Goal: Information Seeking & Learning: Compare options

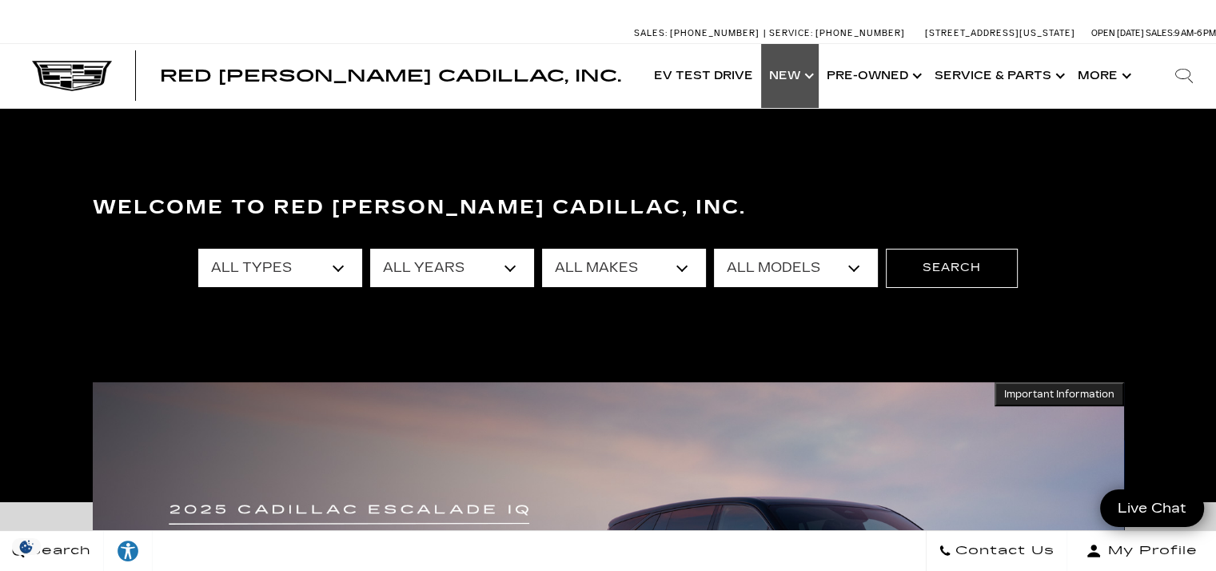
click at [799, 73] on link "Show New" at bounding box center [790, 76] width 58 height 64
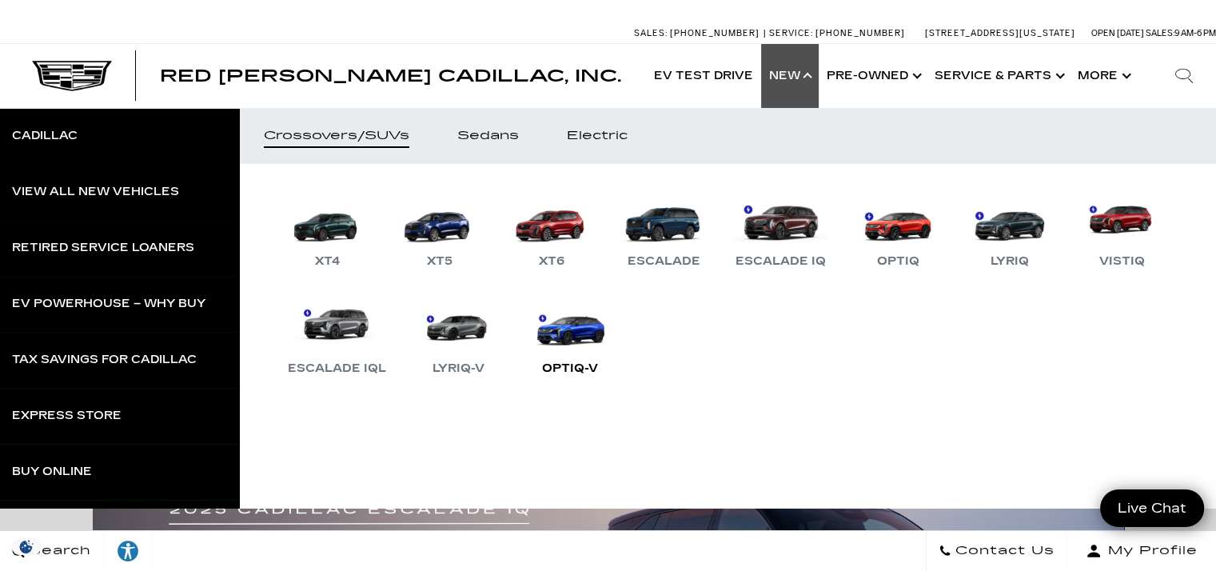
click at [618, 341] on link "OPTIQ-V" at bounding box center [570, 336] width 96 height 83
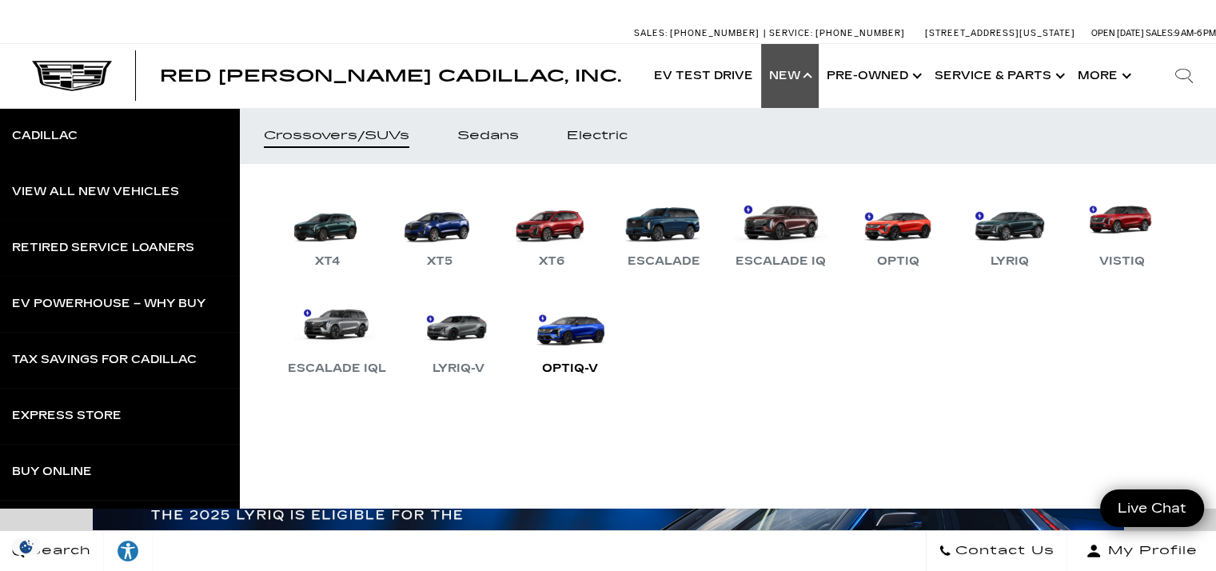
click at [618, 351] on link "OPTIQ-V" at bounding box center [570, 336] width 96 height 83
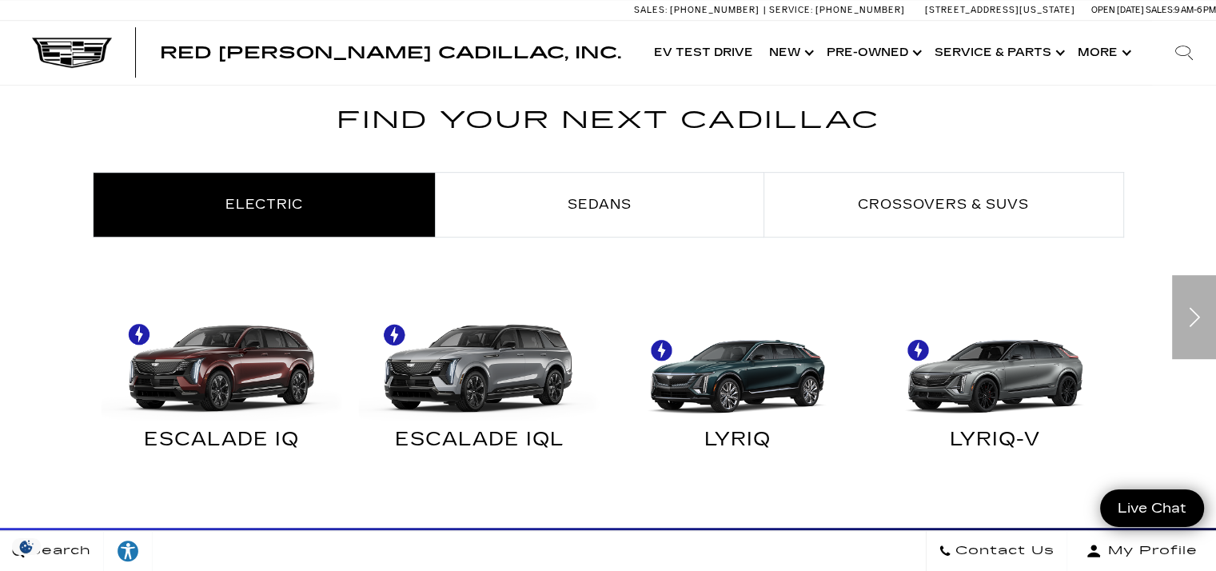
scroll to position [883, 0]
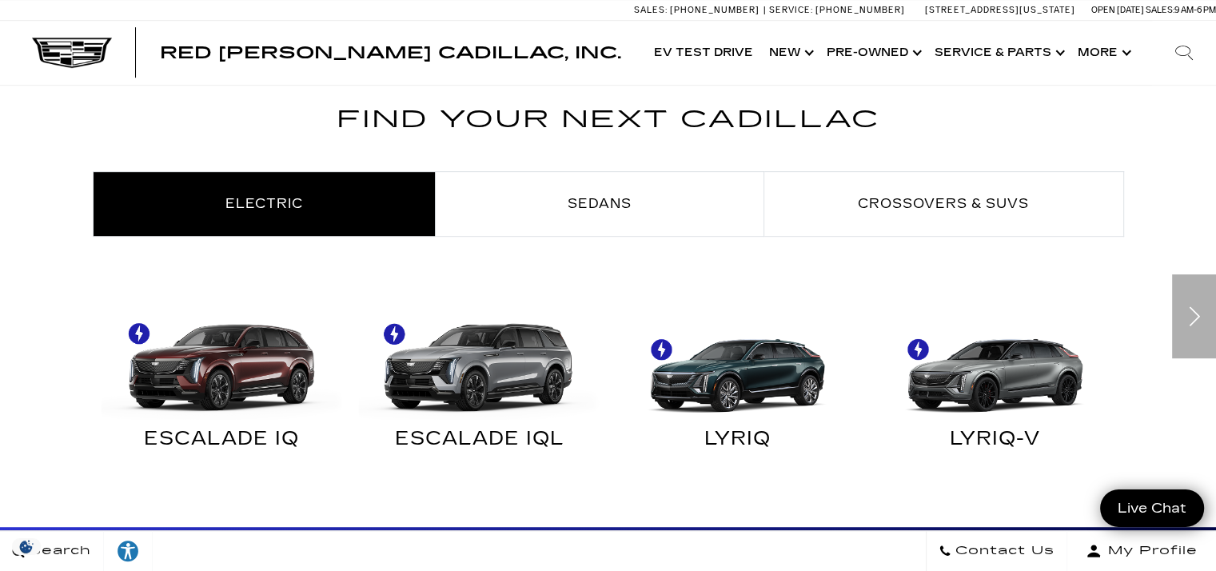
click at [1015, 387] on img "Electric" at bounding box center [995, 359] width 242 height 121
click at [1007, 382] on img "Electric" at bounding box center [995, 359] width 242 height 121
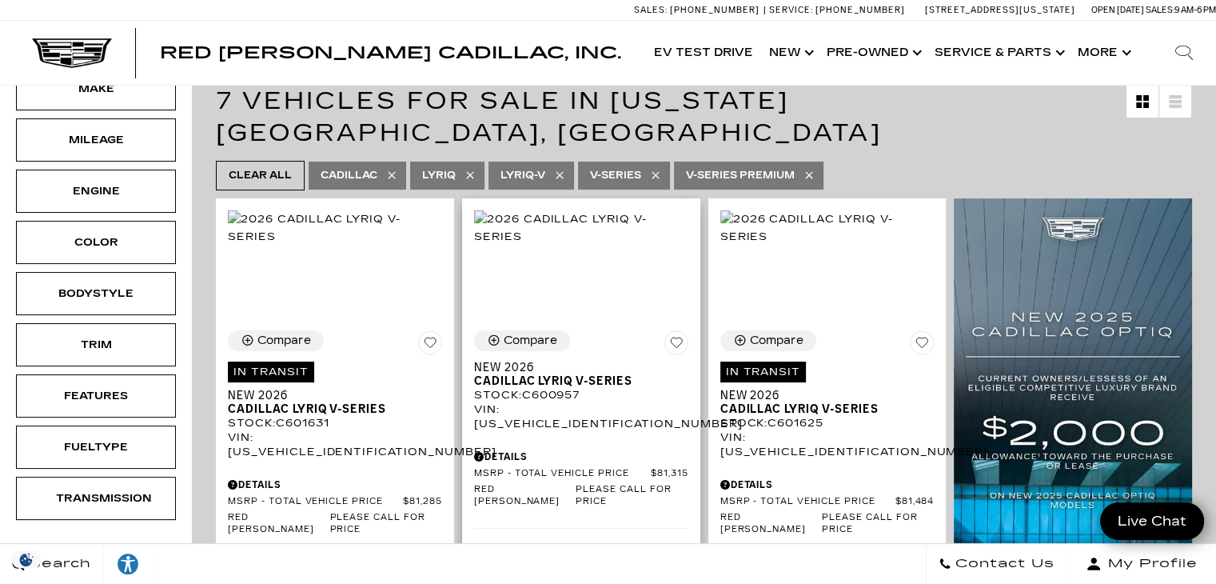
click at [620, 400] on div "Compare Save This Vehicle - New 2026 Cadillac LYRIQ V-Series Stock : C600957 VI…" at bounding box center [581, 532] width 238 height 429
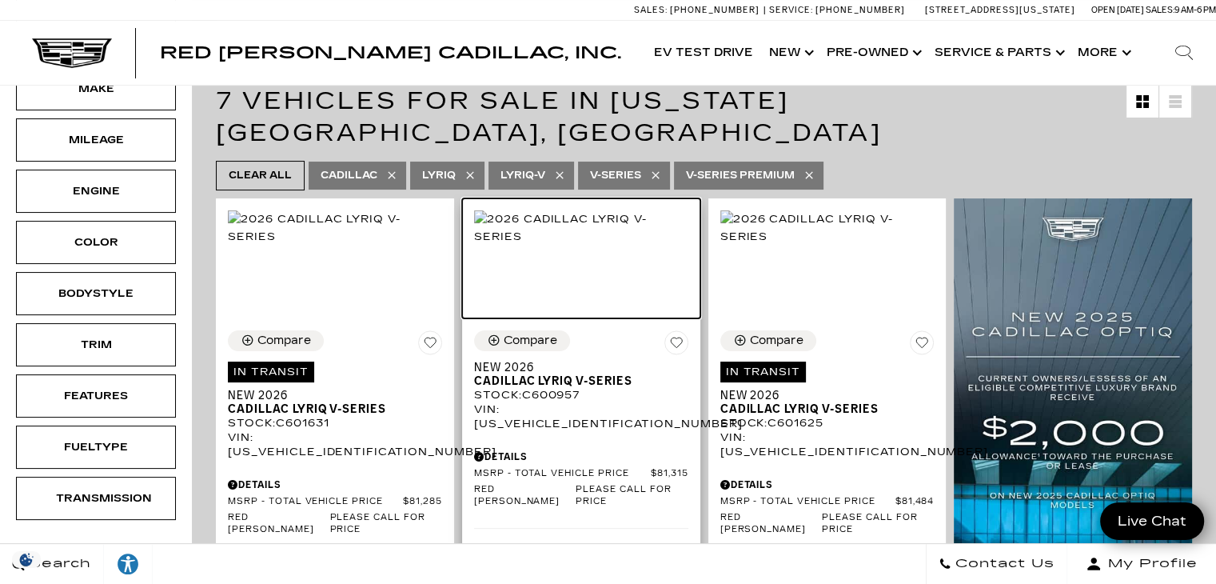
click at [621, 245] on img at bounding box center [581, 227] width 214 height 35
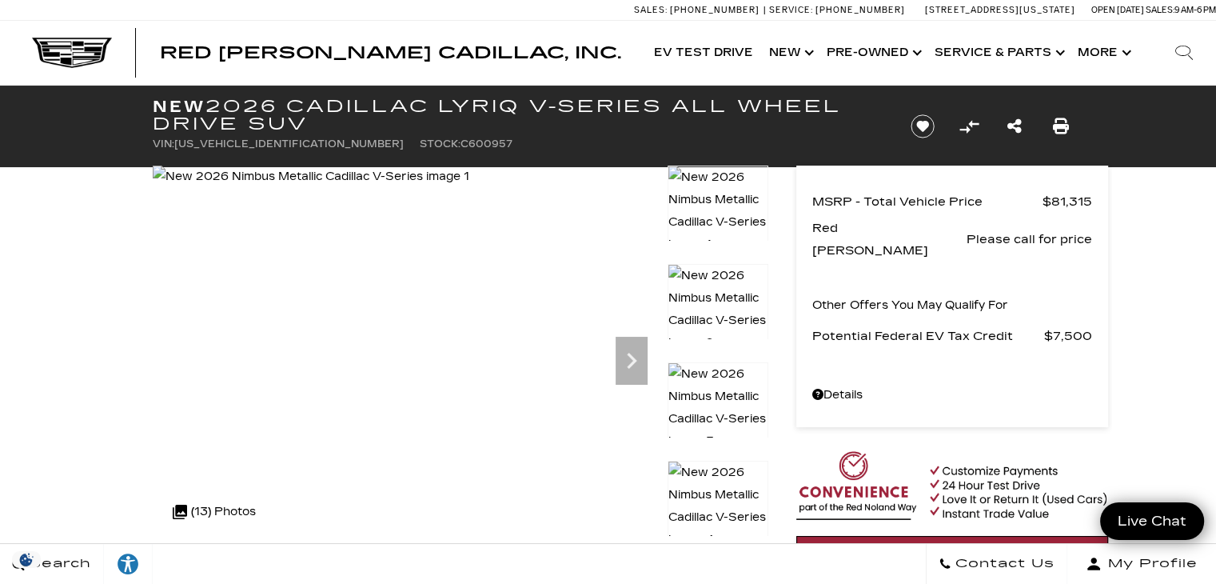
click at [728, 294] on img at bounding box center [718, 309] width 101 height 91
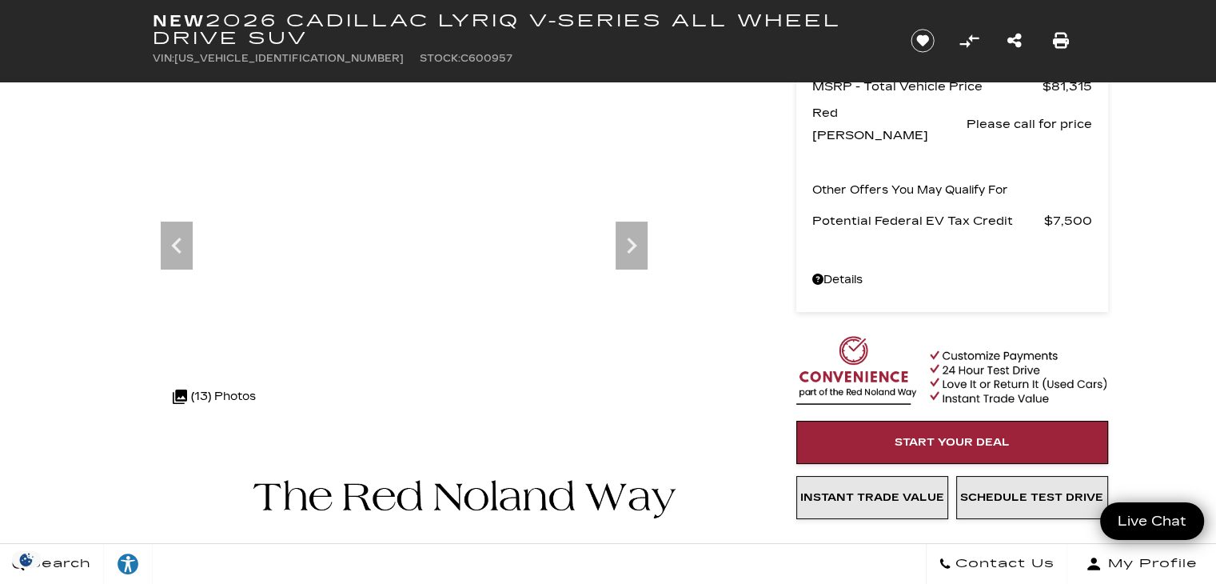
scroll to position [114, 0]
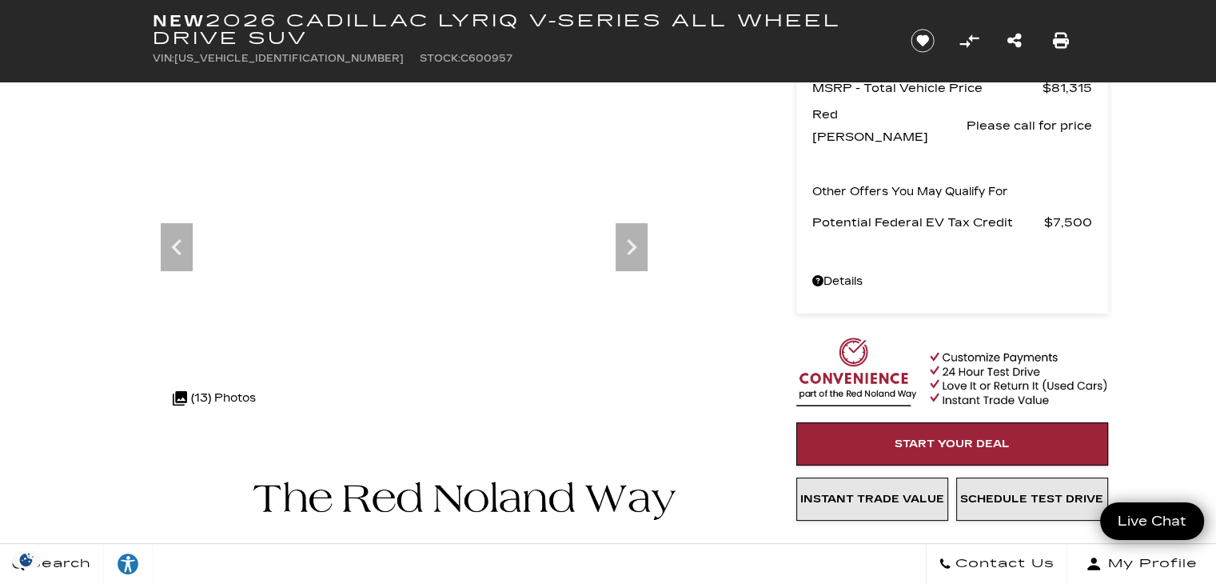
click at [173, 243] on icon "Previous" at bounding box center [177, 247] width 32 height 32
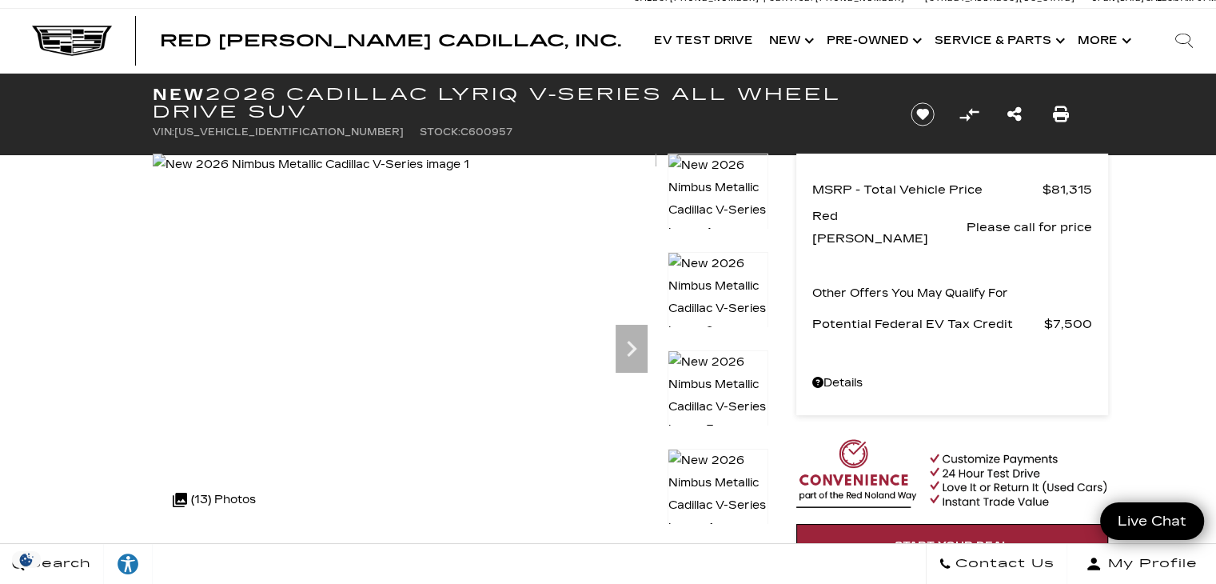
scroll to position [0, 0]
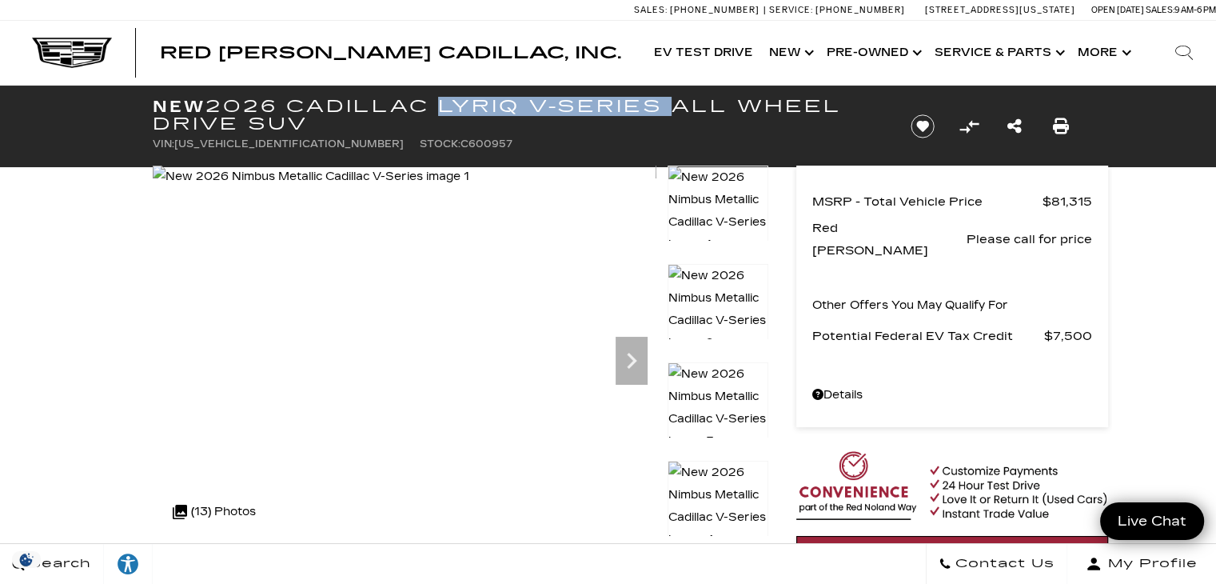
drag, startPoint x: 670, startPoint y: 110, endPoint x: 444, endPoint y: 104, distance: 225.5
click at [439, 106] on h1 "New 2026 Cadillac LYRIQ V-Series All Wheel Drive SUV" at bounding box center [519, 115] width 732 height 35
copy h1 "LYRIQ V-Series"
click at [675, 99] on h1 "New 2026 Cadillac LYRIQ V-Series All Wheel Drive SUV" at bounding box center [519, 115] width 732 height 35
drag, startPoint x: 675, startPoint y: 99, endPoint x: 445, endPoint y: 101, distance: 229.5
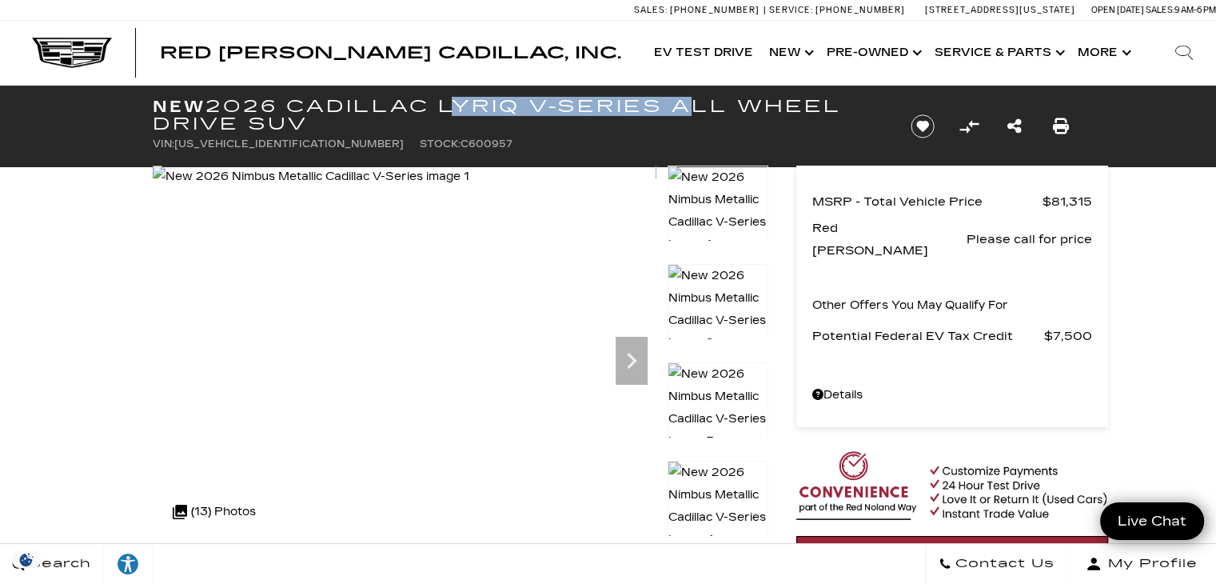
click at [445, 101] on h1 "New 2026 Cadillac LYRIQ V-Series All Wheel Drive SUV" at bounding box center [519, 115] width 732 height 35
copy h1 "LYRIQ V-Series"
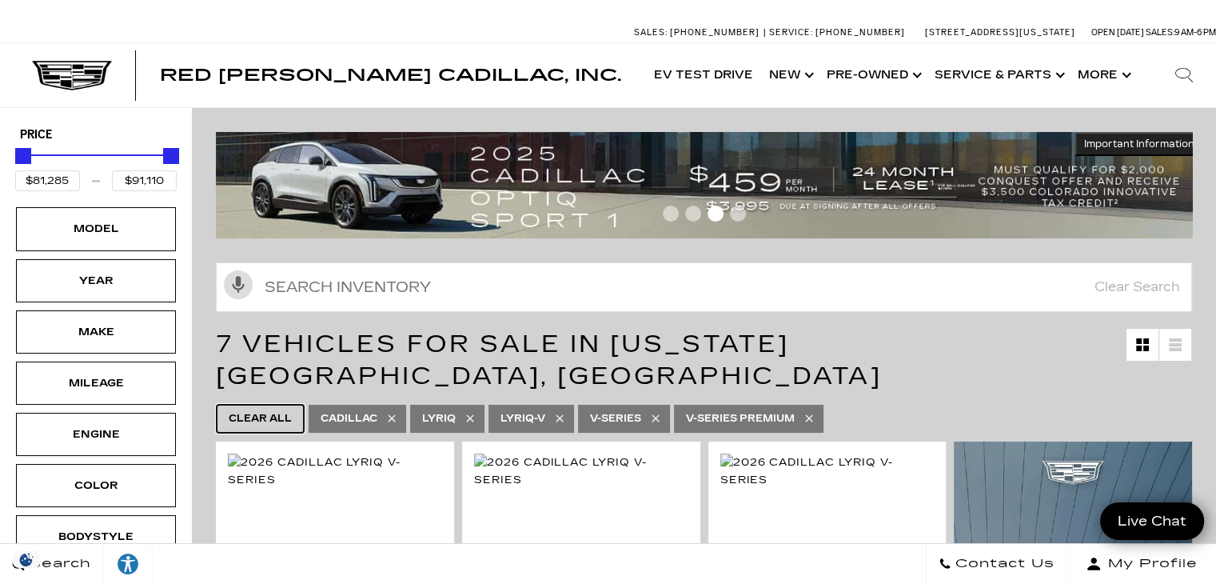
click at [253, 409] on span "Clear All" at bounding box center [260, 419] width 63 height 20
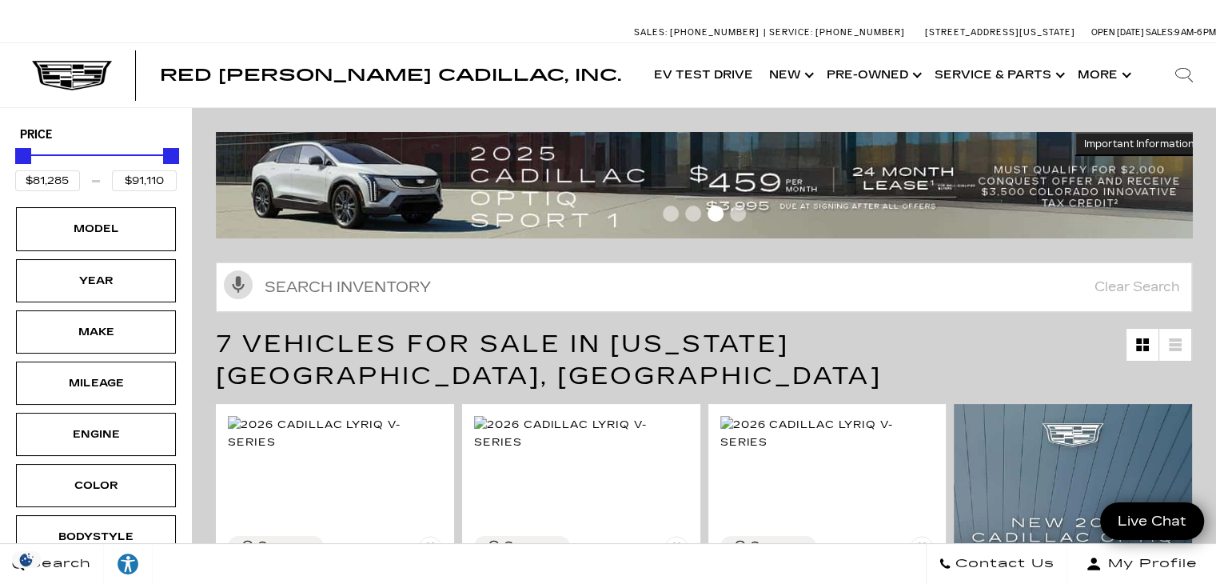
type input "$46,674"
type input "$179,434"
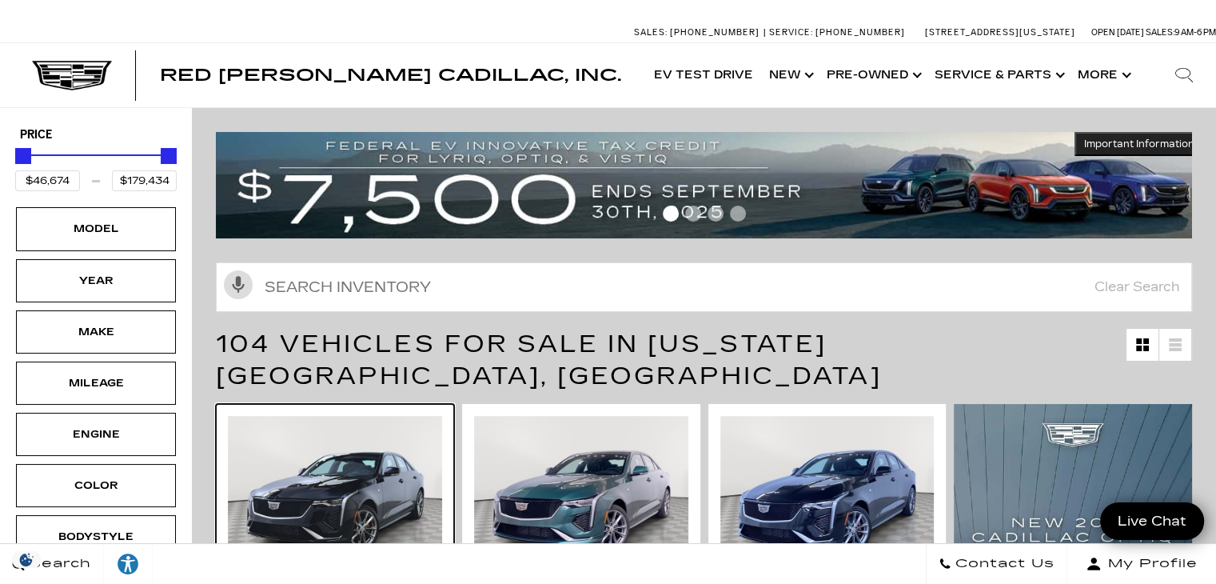
click at [253, 404] on div at bounding box center [335, 490] width 238 height 173
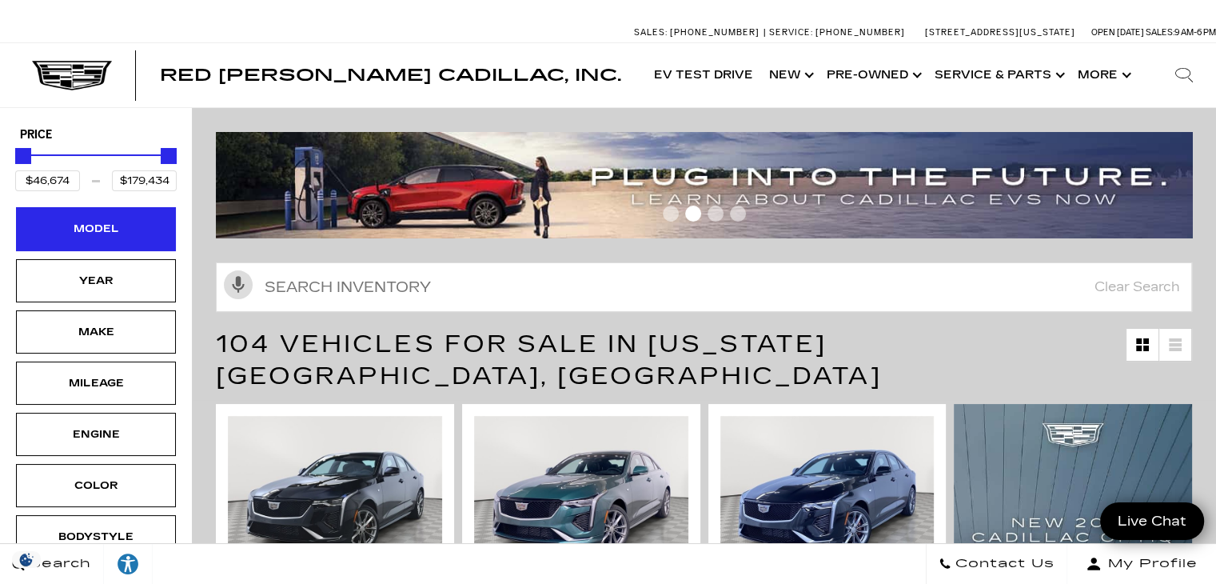
click at [94, 224] on div "Model" at bounding box center [96, 229] width 80 height 18
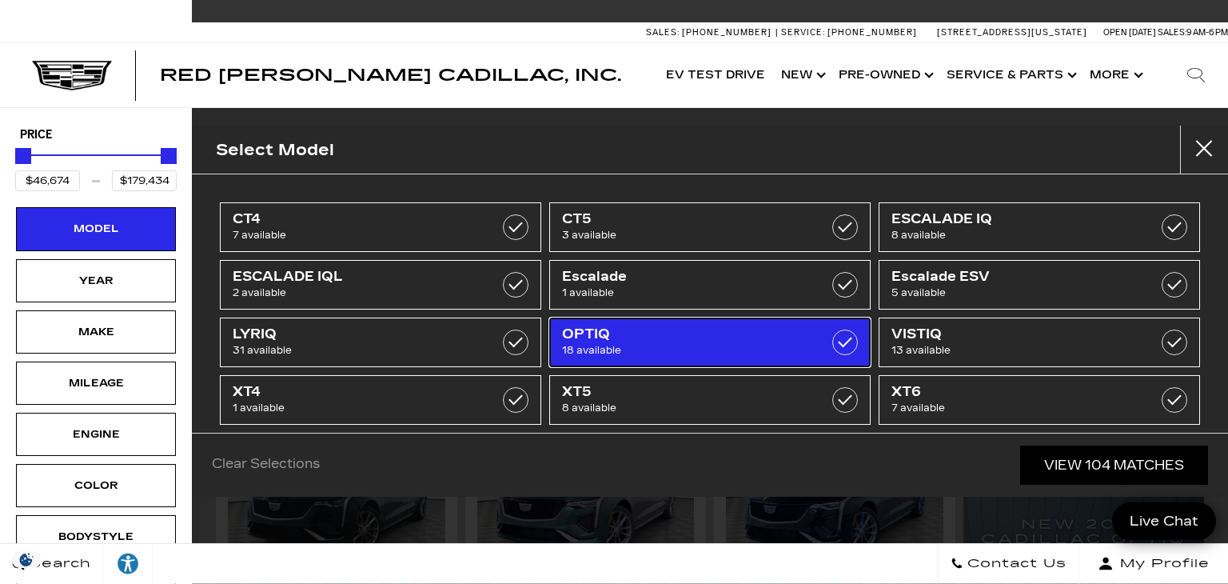
click at [647, 330] on span "OPTIQ" at bounding box center [688, 334] width 252 height 16
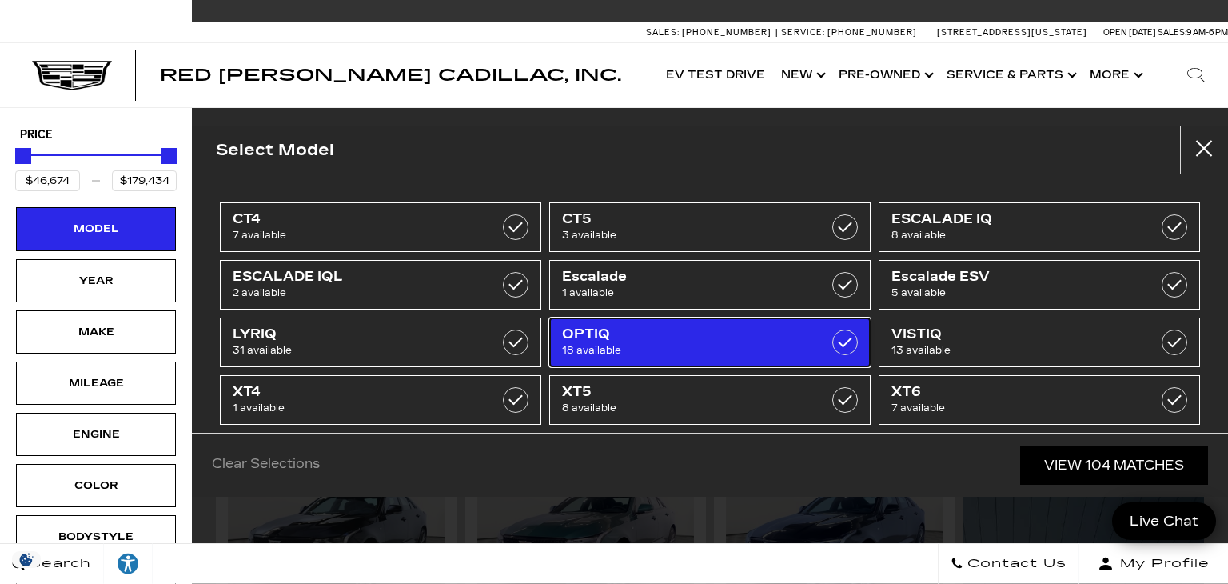
type input "$55,679"
type input "$60,104"
checkbox input "true"
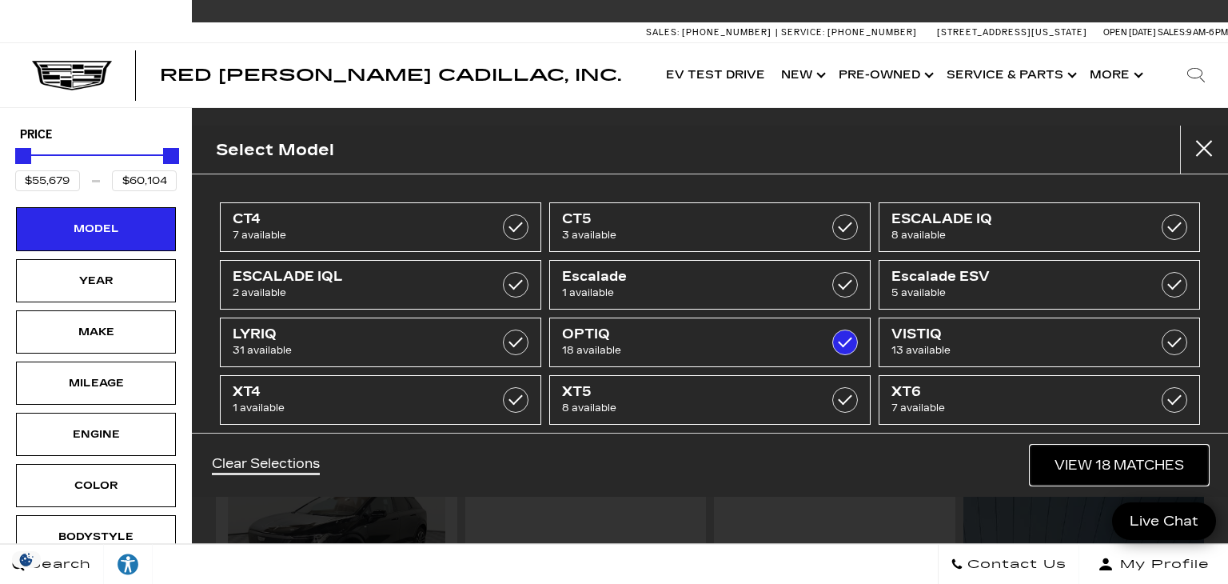
click at [1086, 460] on link "View 18 Matches" at bounding box center [1119, 464] width 177 height 39
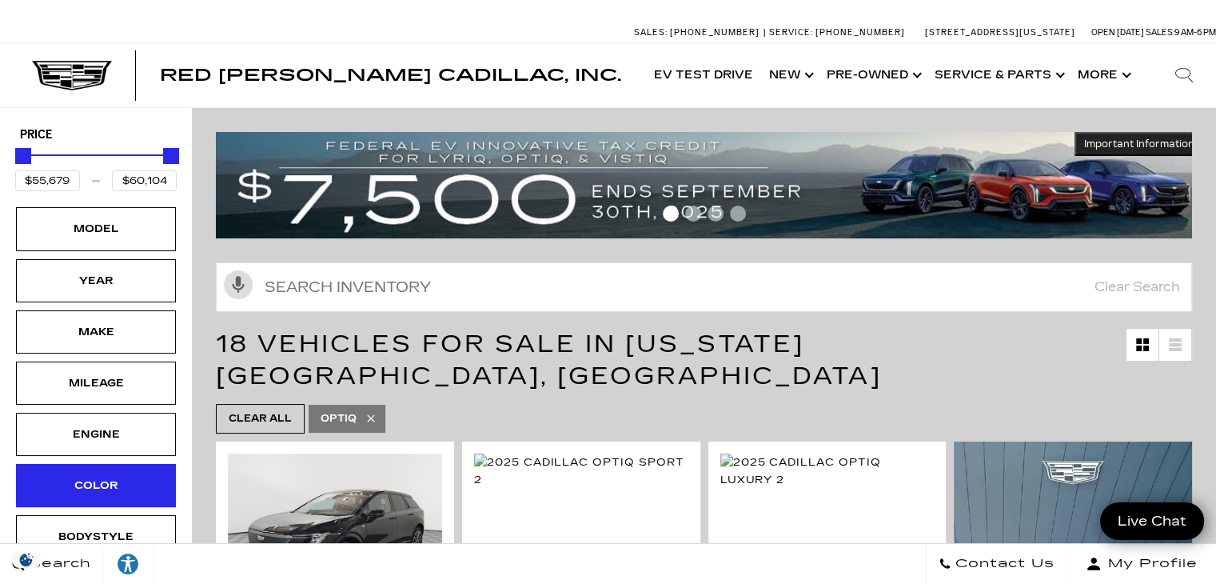
click at [138, 482] on div "Color" at bounding box center [96, 485] width 160 height 43
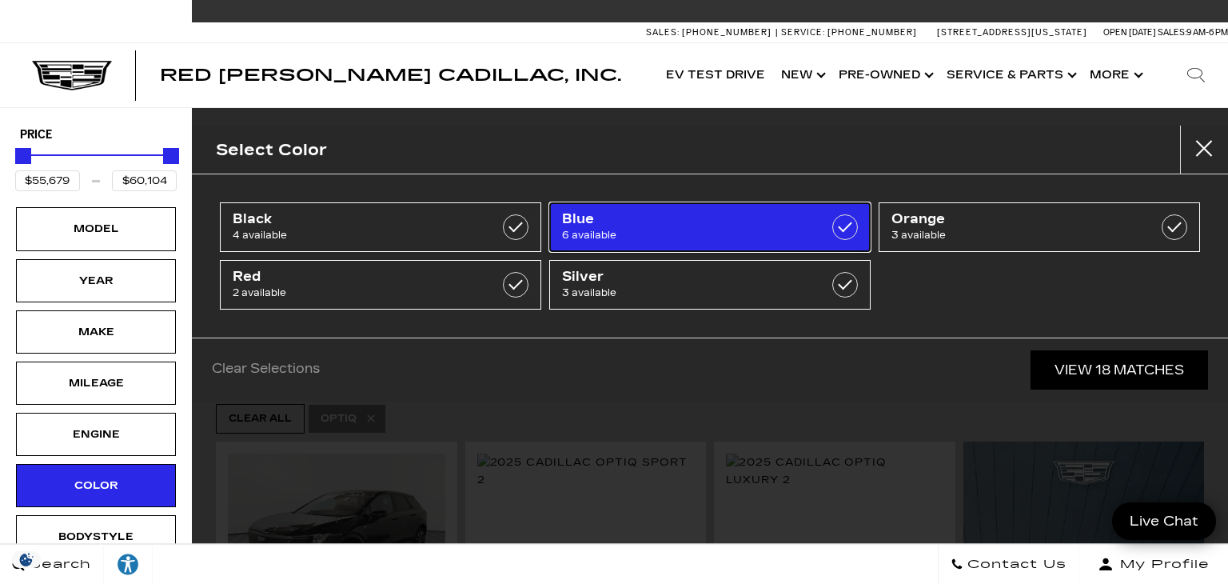
click at [844, 225] on label at bounding box center [845, 227] width 26 height 26
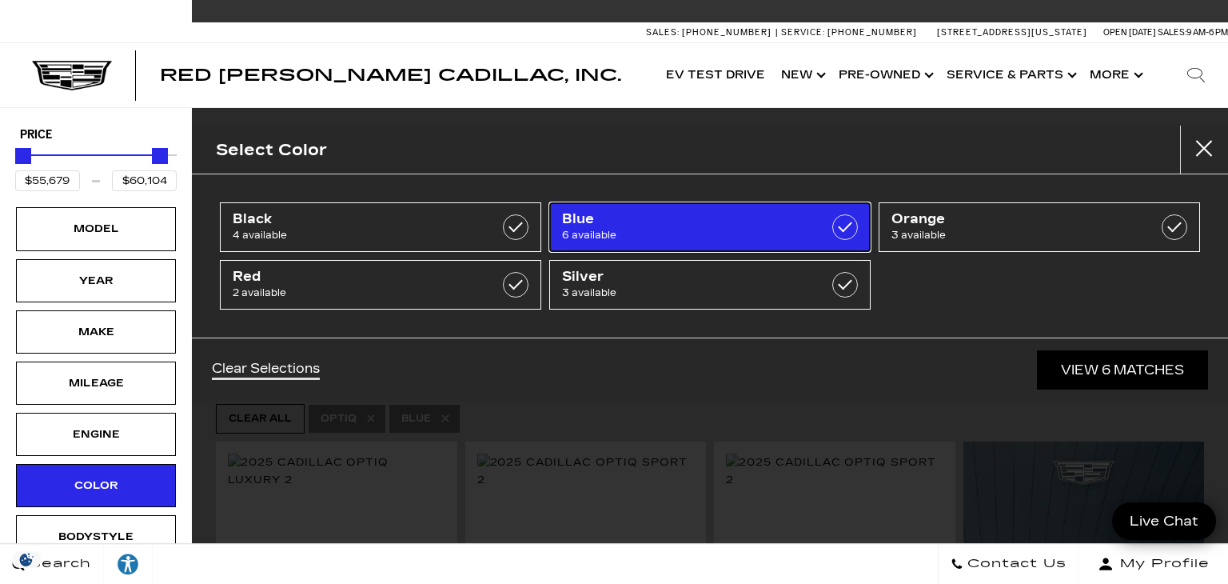
type input "$58,504"
checkbox input "true"
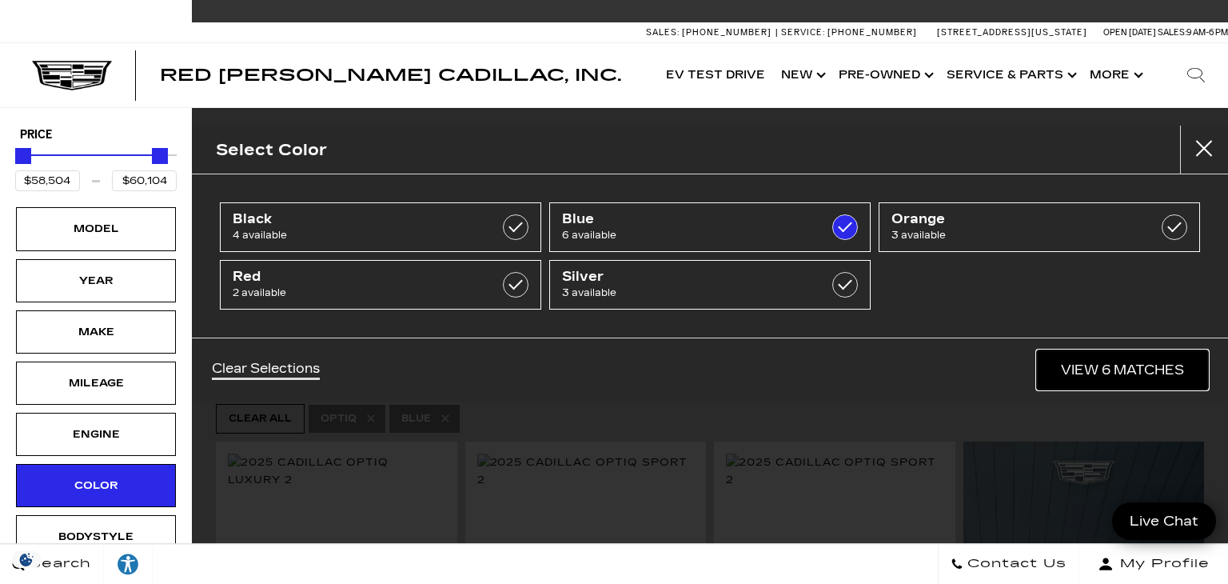
click at [1145, 367] on link "View 6 Matches" at bounding box center [1122, 369] width 171 height 39
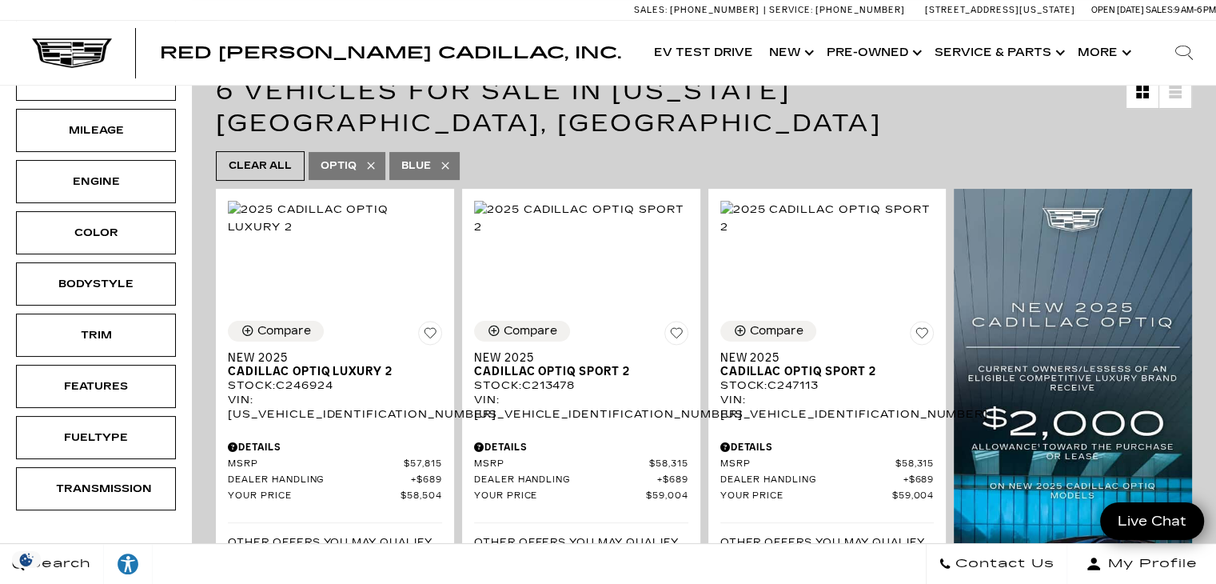
scroll to position [257, 0]
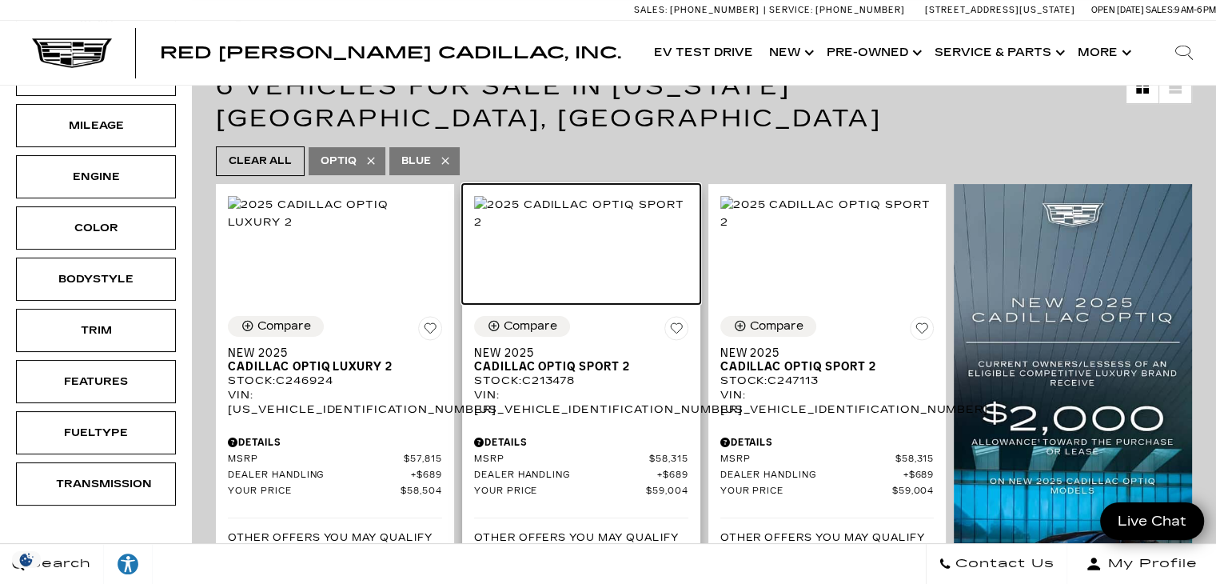
click at [622, 231] on img at bounding box center [581, 213] width 214 height 35
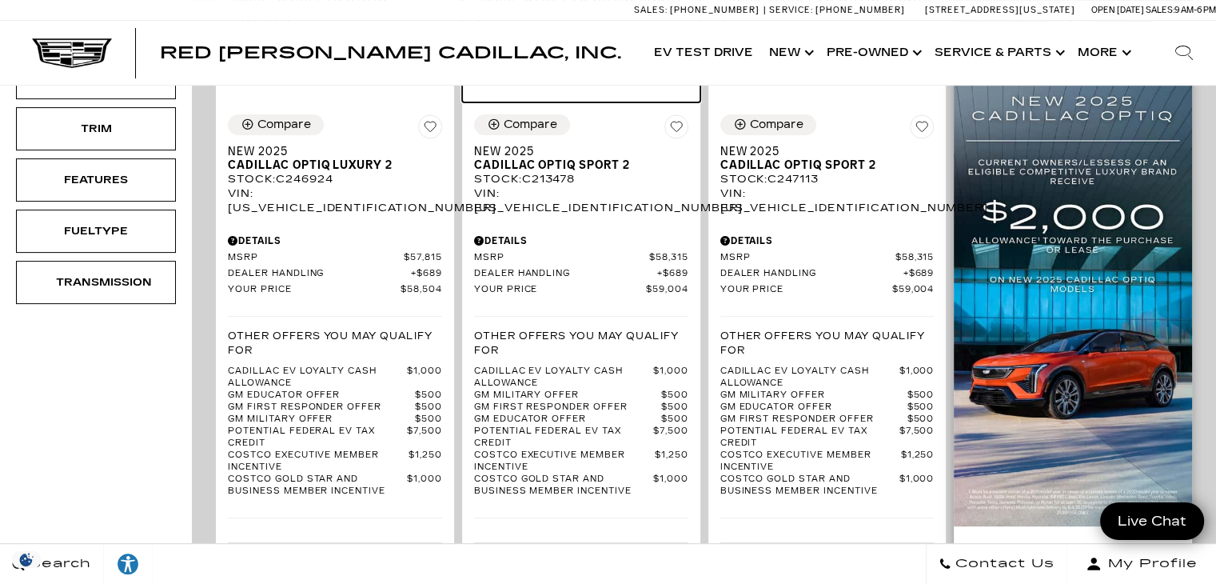
scroll to position [463, 0]
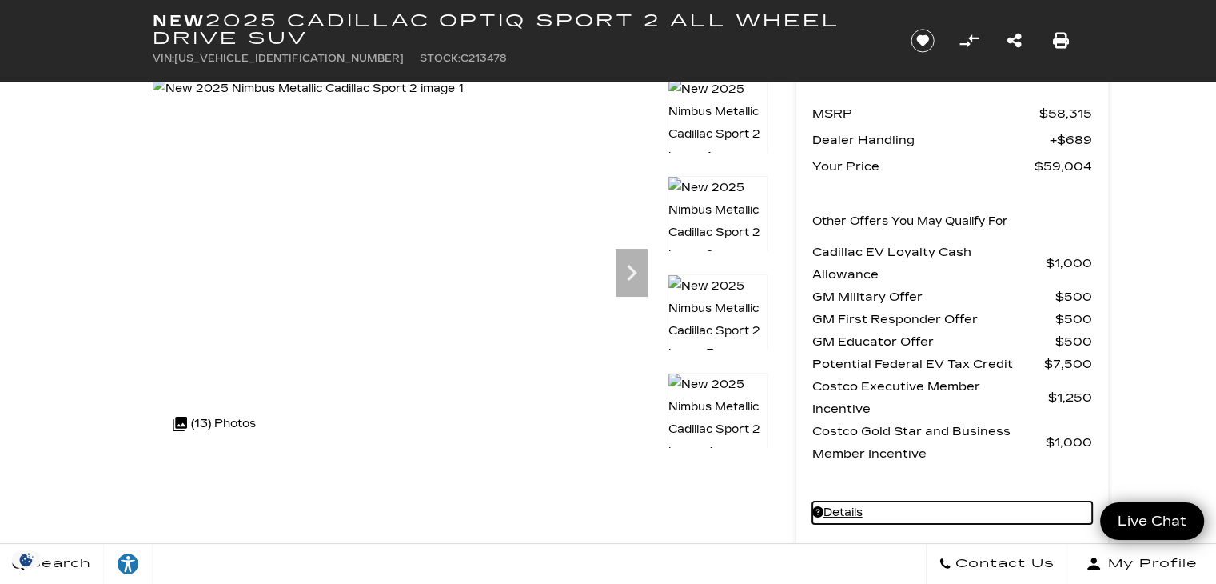
click at [864, 515] on link "Details" at bounding box center [952, 512] width 280 height 22
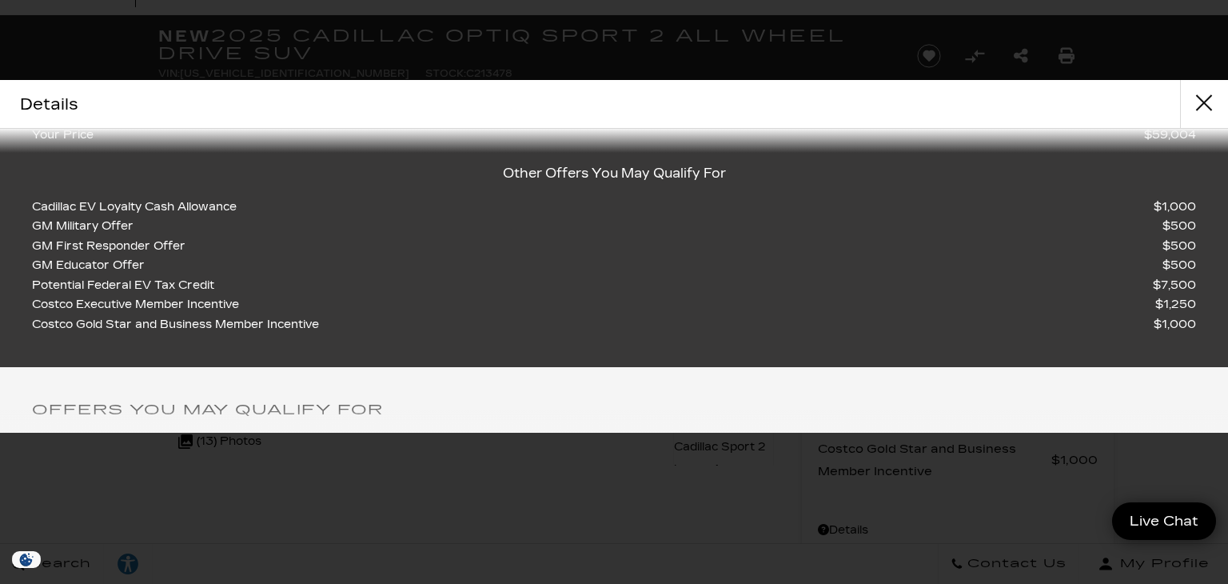
scroll to position [157, 0]
click at [66, 217] on span "Cadillac EV Loyalty Cash Allowance" at bounding box center [138, 207] width 213 height 20
click at [47, 217] on span "Cadillac EV Loyalty Cash Allowance" at bounding box center [138, 207] width 213 height 20
click at [205, 217] on span "Cadillac EV Loyalty Cash Allowance" at bounding box center [138, 207] width 213 height 20
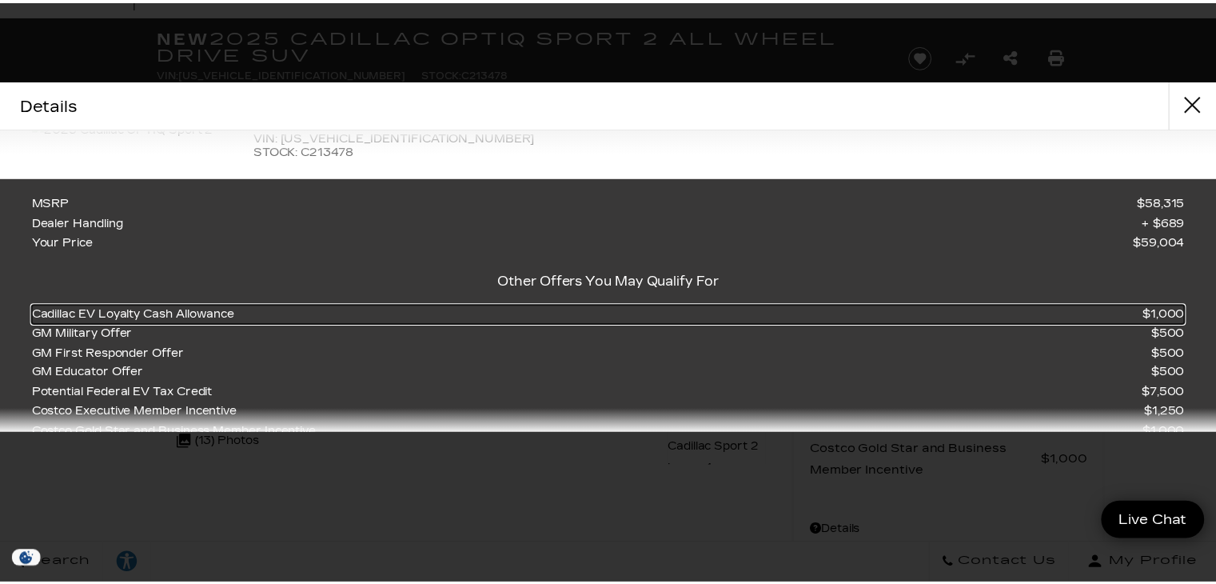
scroll to position [0, 0]
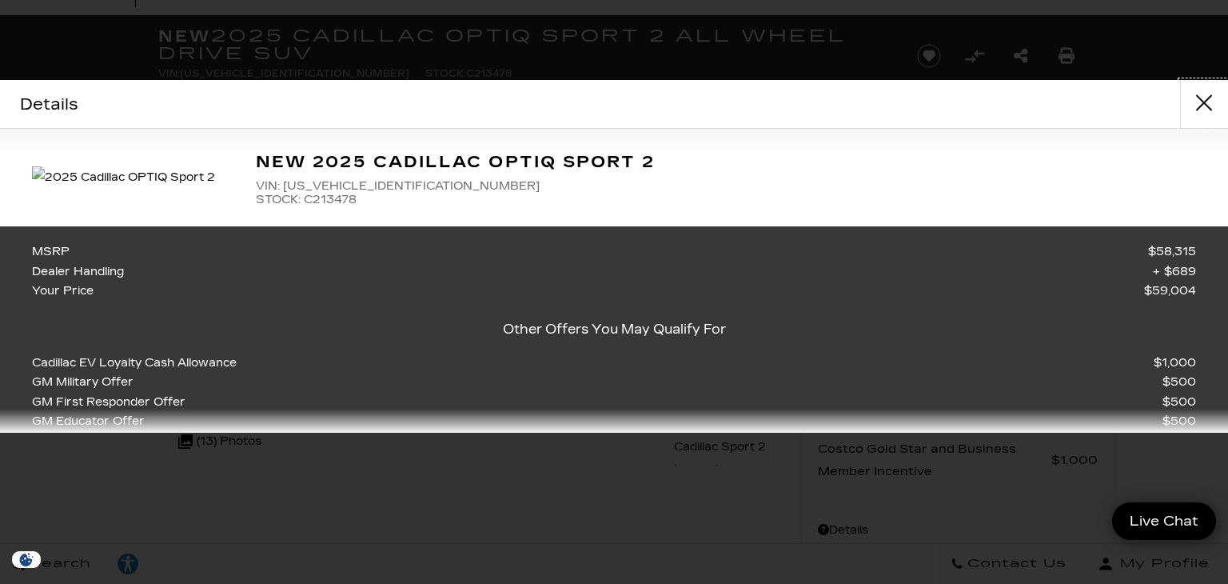
click at [1212, 105] on button "close" at bounding box center [1204, 104] width 48 height 48
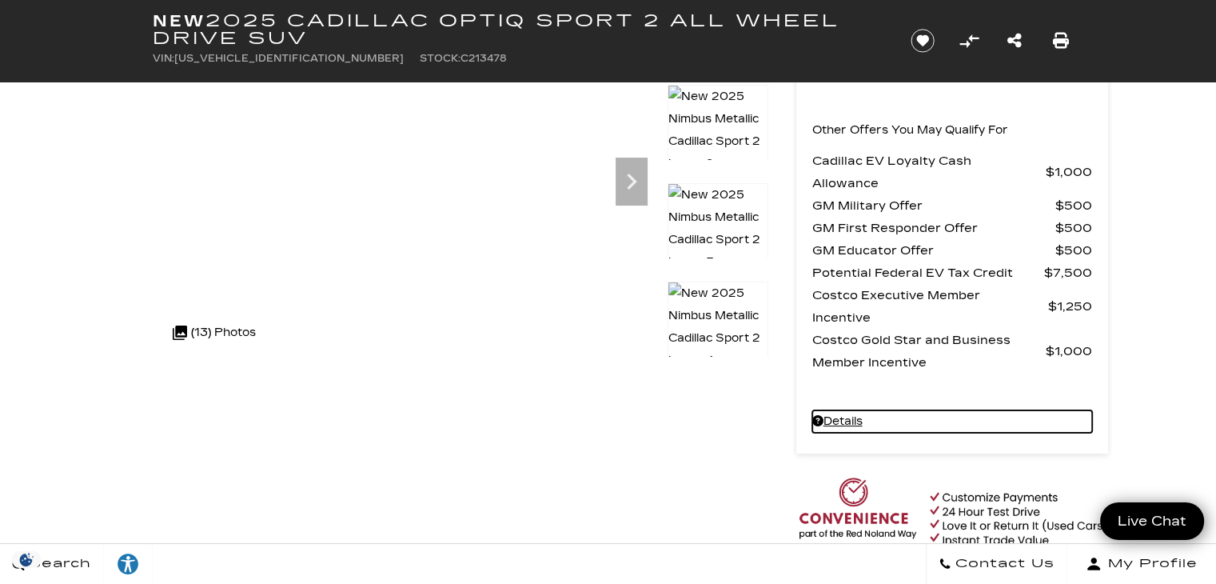
scroll to position [181, 0]
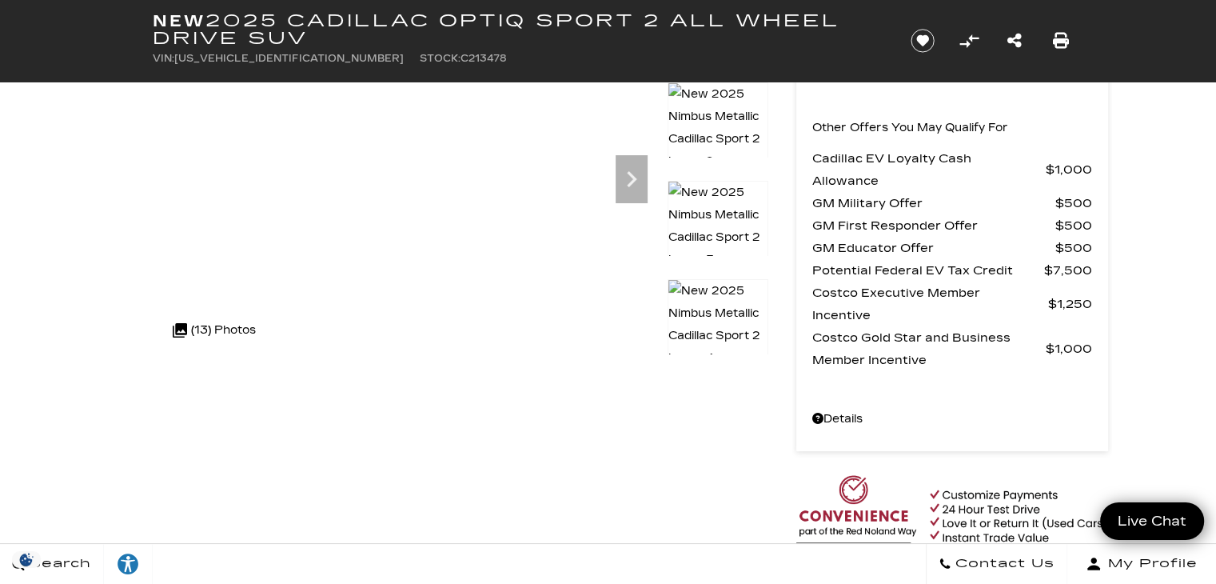
click at [573, 544] on div "Search Contact Us My Profile" at bounding box center [608, 563] width 1216 height 41
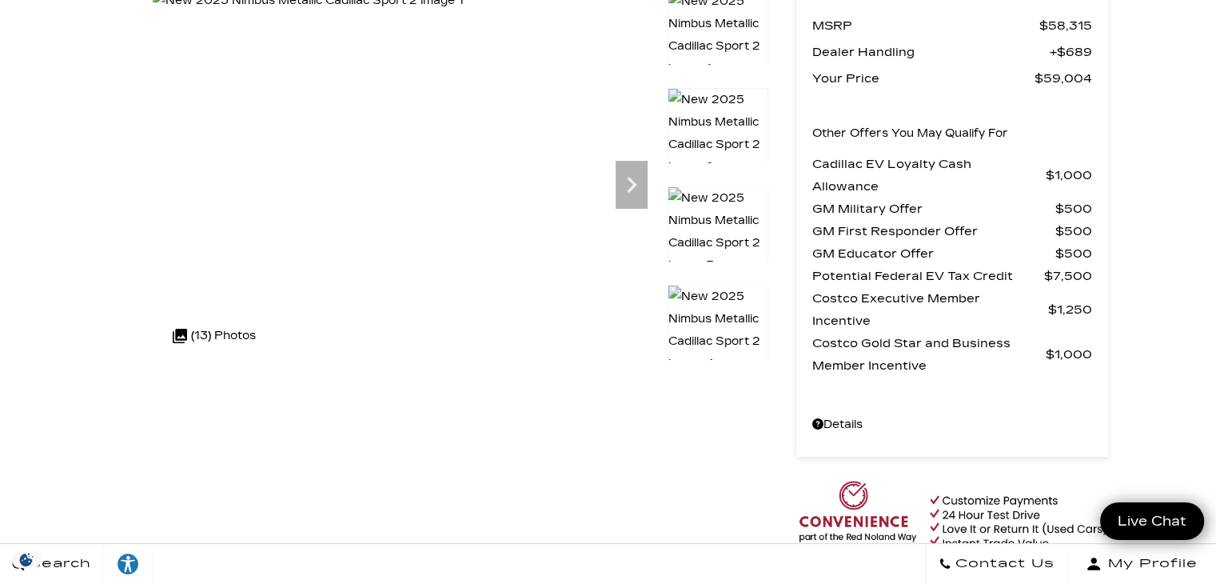
scroll to position [0, 0]
